Goal: Transaction & Acquisition: Purchase product/service

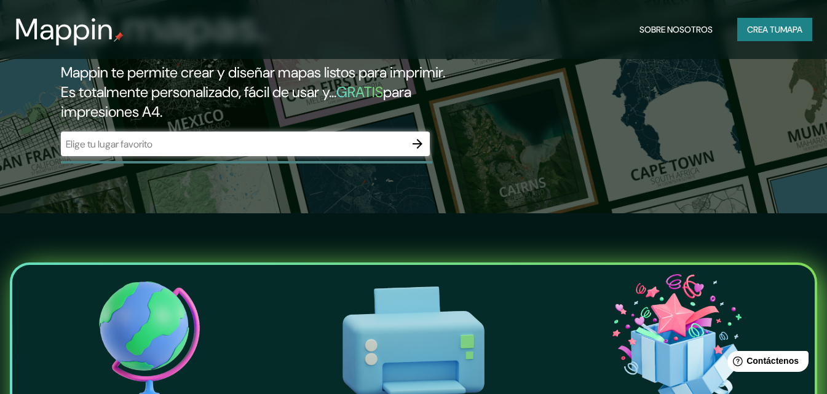
scroll to position [184, 0]
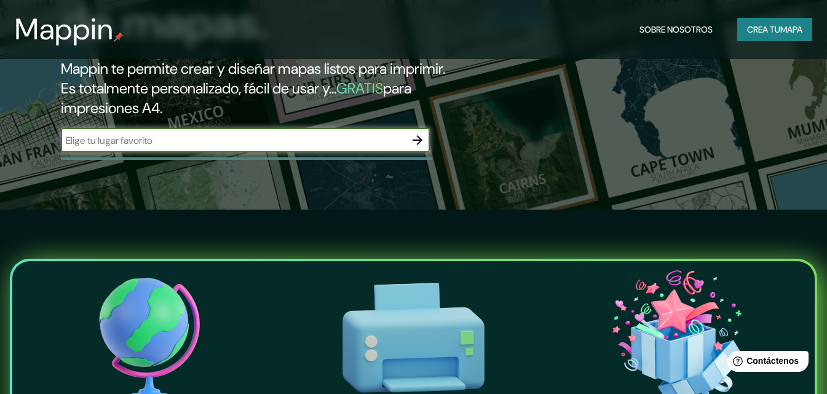
click at [201, 148] on input "text" at bounding box center [233, 140] width 344 height 14
type input "s"
type input "D"
type input "s"
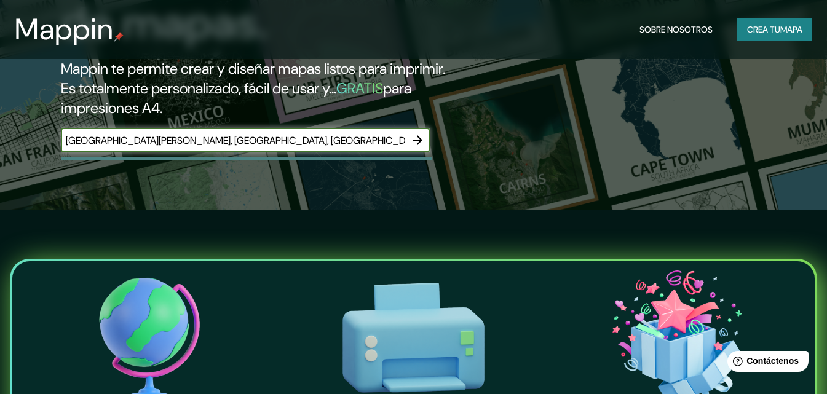
type input "San Mateo, Aragua, Venezuela"
click at [412, 148] on icon "button" at bounding box center [417, 140] width 15 height 15
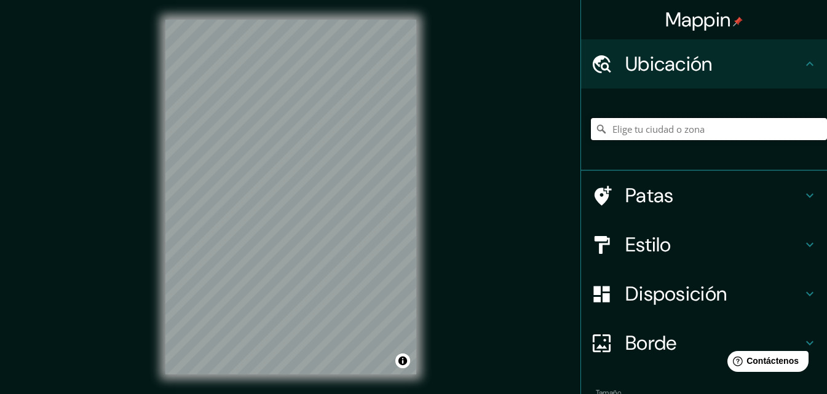
click at [662, 126] on input "Elige tu ciudad o zona" at bounding box center [709, 129] width 236 height 22
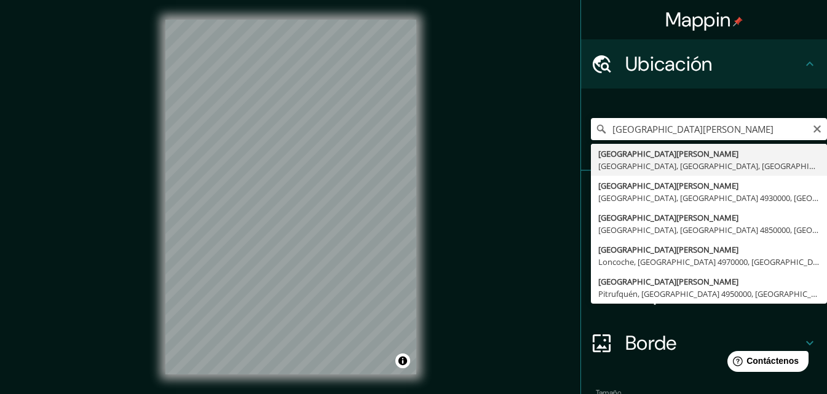
type input "San Mateo, Bolívar, Aragua, Venezuela"
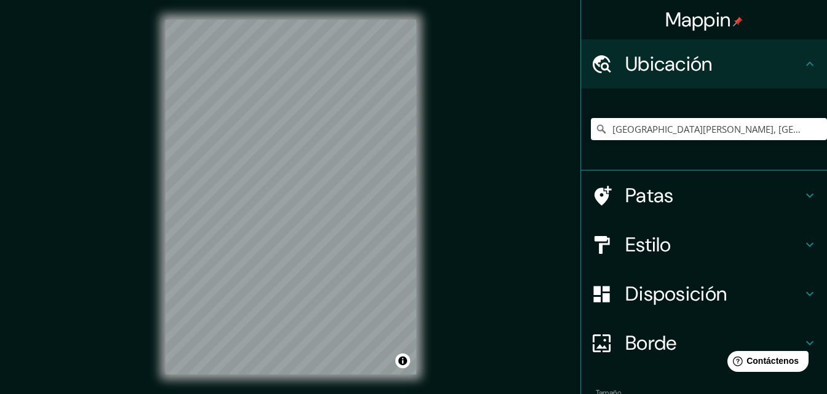
click at [805, 245] on icon at bounding box center [809, 244] width 15 height 15
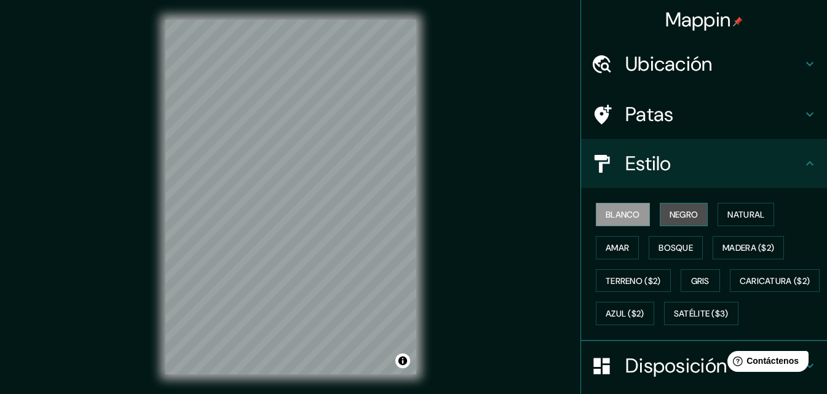
click at [675, 216] on font "Negro" at bounding box center [683, 214] width 29 height 11
click at [618, 216] on font "Blanco" at bounding box center [622, 214] width 34 height 11
click at [751, 217] on font "Natural" at bounding box center [745, 214] width 37 height 11
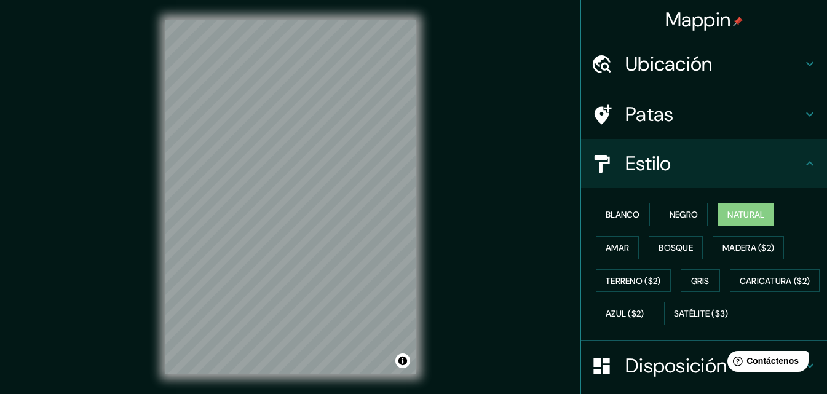
click at [599, 235] on div "Blanco Negro Natural Amar Bosque Madera ($2) Terreno ($2) Gris Caricatura ($2) …" at bounding box center [709, 264] width 236 height 132
click at [605, 244] on font "Amar" at bounding box center [616, 247] width 23 height 11
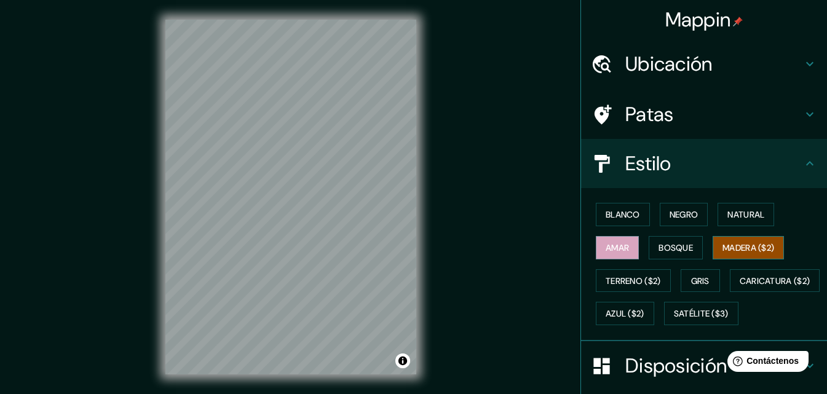
click at [712, 245] on button "Madera ($2)" at bounding box center [747, 247] width 71 height 23
click at [596, 207] on button "Blanco" at bounding box center [623, 214] width 54 height 23
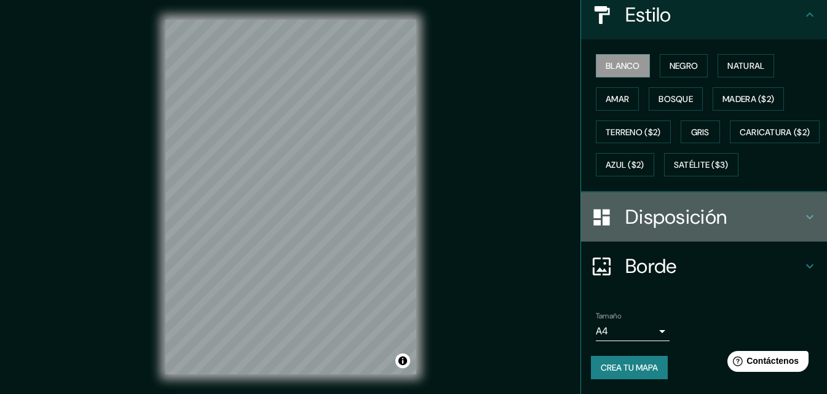
click at [692, 211] on font "Disposición" at bounding box center [675, 217] width 101 height 26
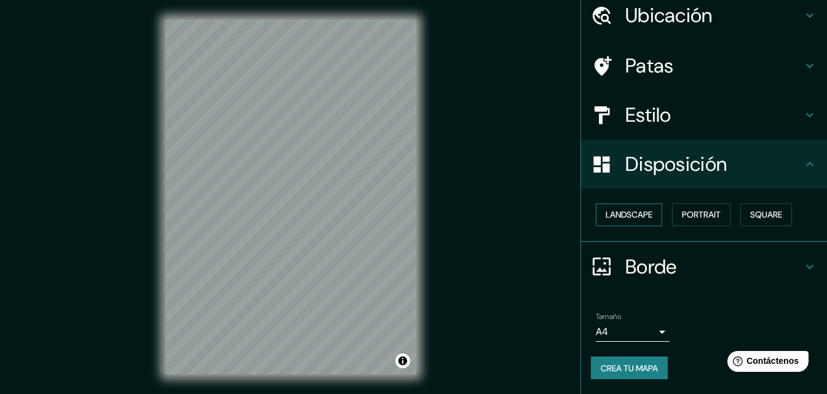
scroll to position [49, 0]
click at [632, 210] on button "Paisaje" at bounding box center [621, 214] width 50 height 23
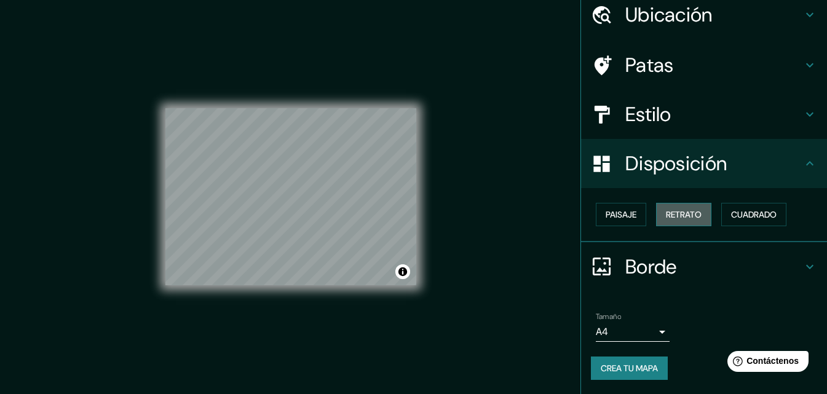
click at [666, 210] on font "Retrato" at bounding box center [684, 214] width 36 height 11
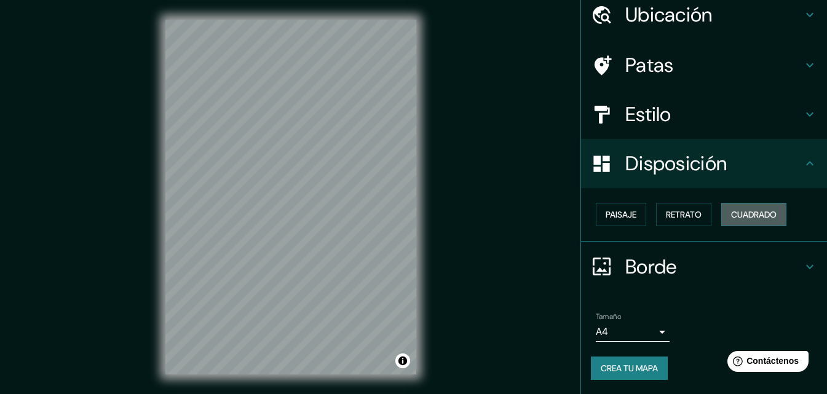
click at [742, 217] on font "Cuadrado" at bounding box center [753, 214] width 45 height 11
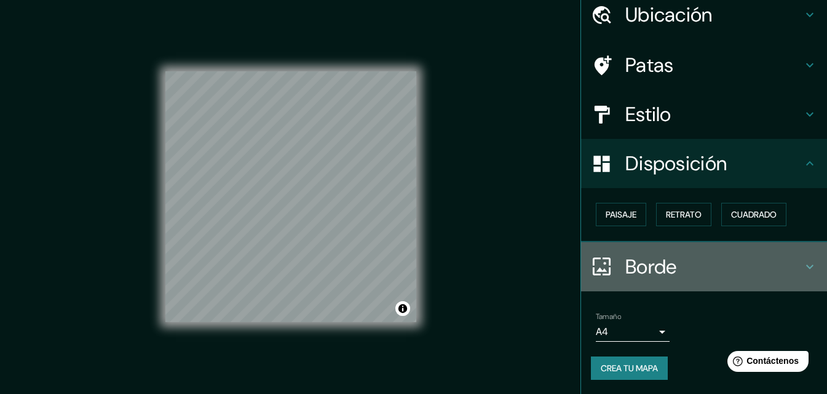
click at [656, 266] on font "Borde" at bounding box center [651, 267] width 52 height 26
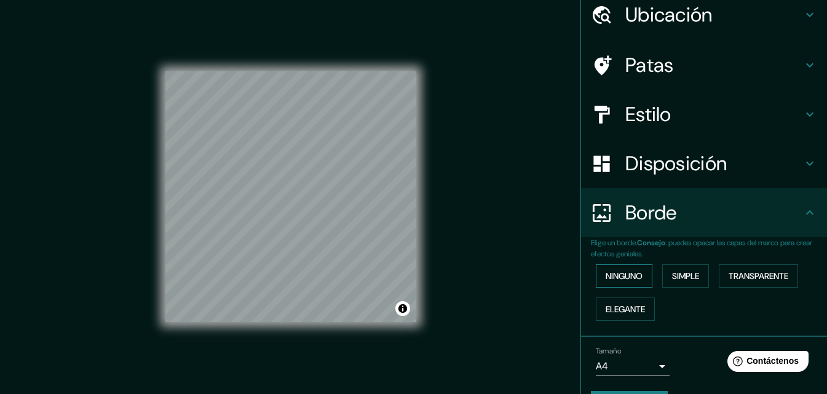
click at [620, 272] on font "Ninguno" at bounding box center [623, 275] width 37 height 11
click at [693, 275] on font "Simple" at bounding box center [685, 275] width 27 height 11
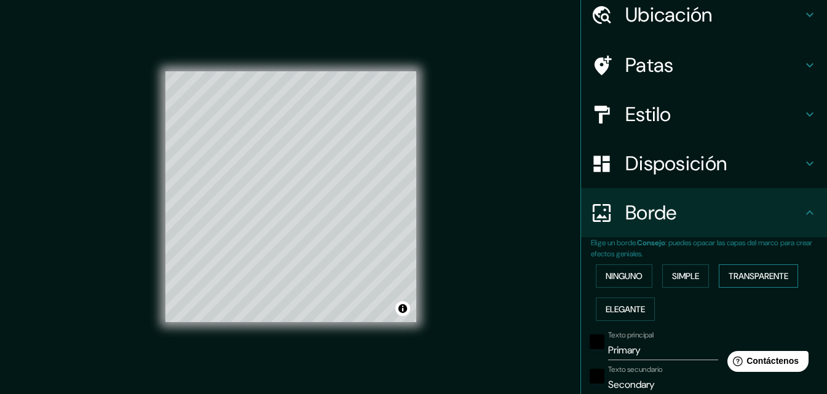
click at [732, 271] on font "Transparente" at bounding box center [758, 275] width 60 height 11
click at [629, 302] on font "Elegante" at bounding box center [624, 309] width 39 height 16
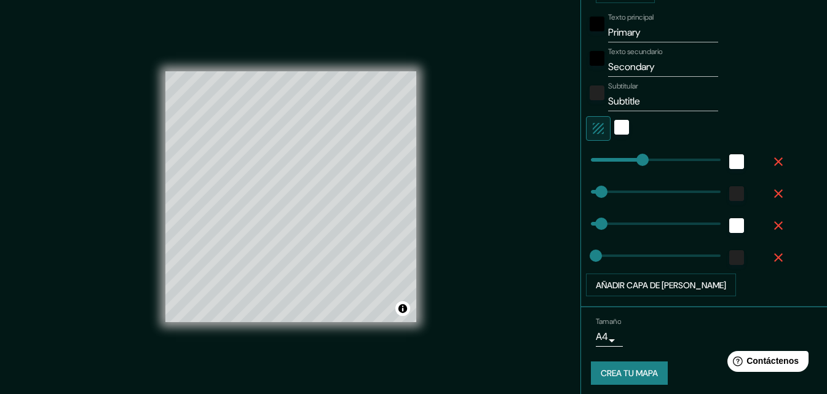
scroll to position [372, 0]
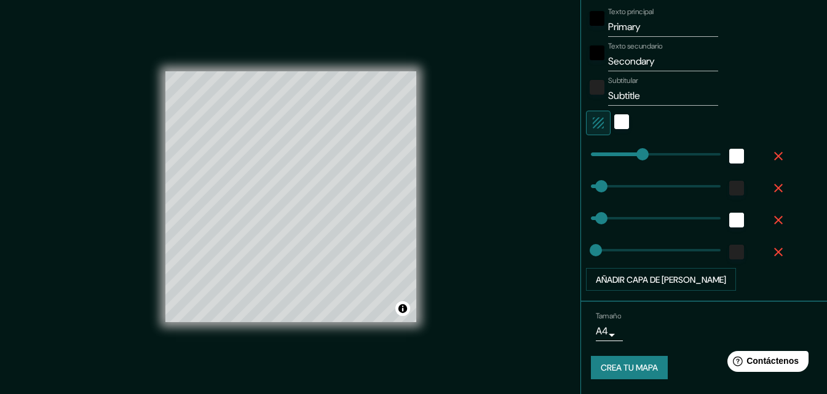
click at [622, 369] on font "Crea tu mapa" at bounding box center [628, 368] width 57 height 11
